Goal: Entertainment & Leisure: Consume media (video, audio)

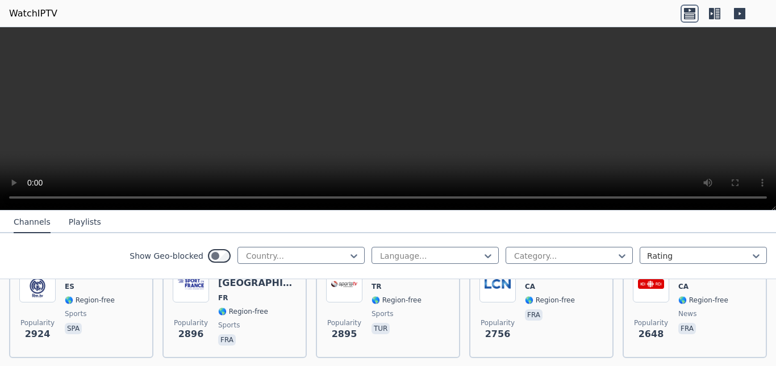
scroll to position [359, 0]
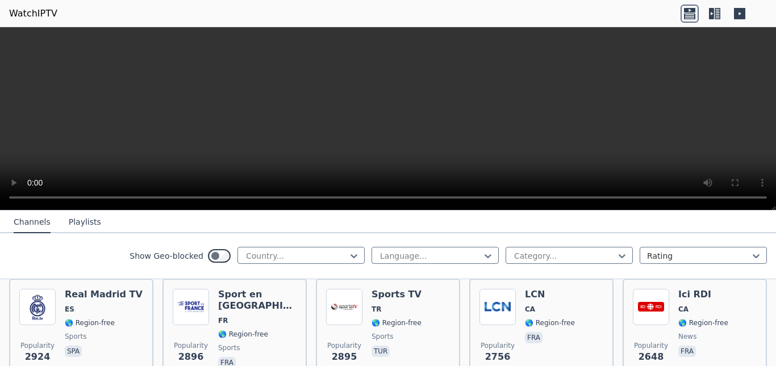
drag, startPoint x: 767, startPoint y: 359, endPoint x: 773, endPoint y: 360, distance: 6.8
click at [773, 360] on div "WatchIPTV - Free IPTV streams from across the world [DOMAIN_NAME] does not host…" at bounding box center [388, 289] width 776 height 156
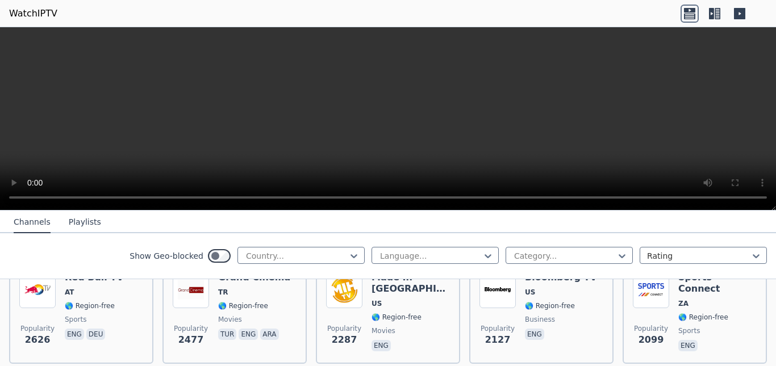
scroll to position [480, 0]
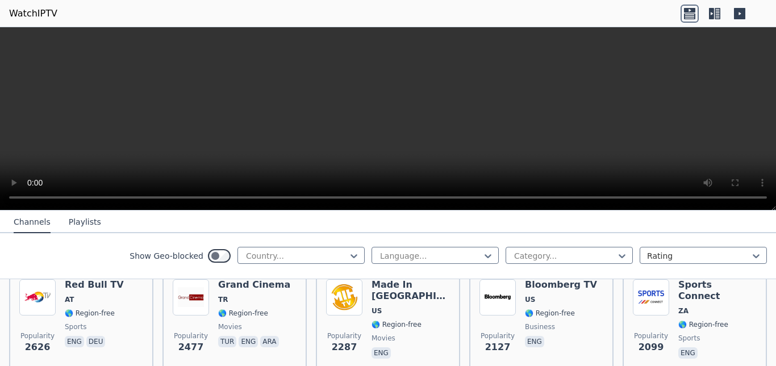
click at [692, 126] on video at bounding box center [388, 118] width 776 height 183
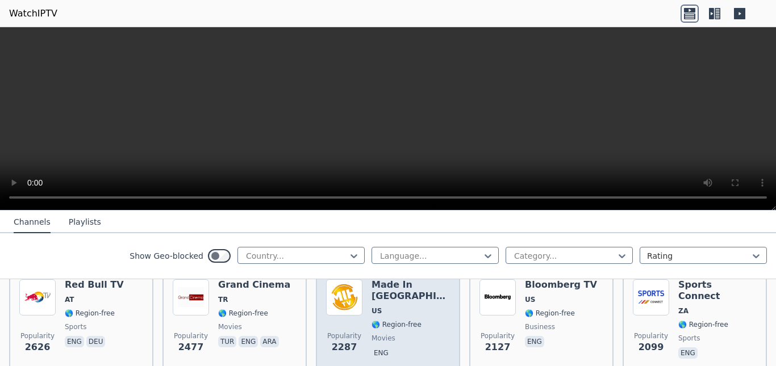
click at [376, 320] on span "🌎 Region-free" at bounding box center [396, 324] width 50 height 9
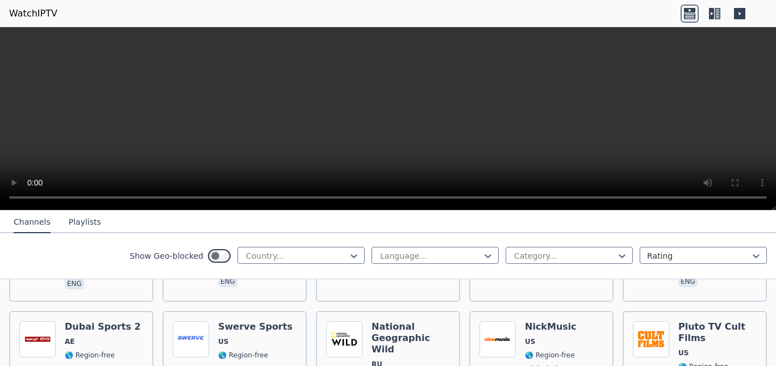
scroll to position [1366, 0]
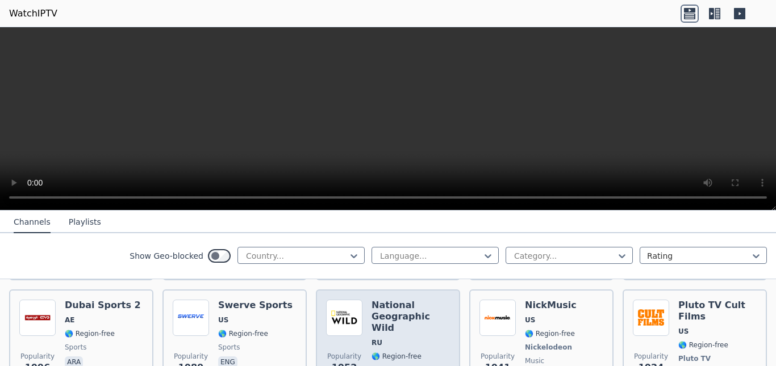
click at [341, 300] on img at bounding box center [344, 318] width 36 height 36
click at [342, 300] on img at bounding box center [344, 318] width 36 height 36
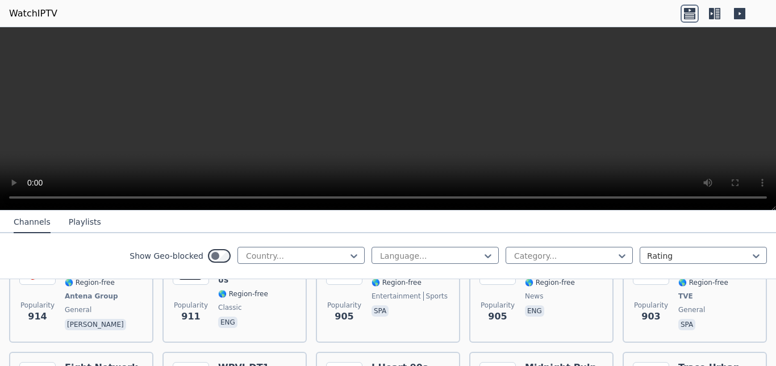
scroll to position [1789, 0]
